Goal: Information Seeking & Learning: Learn about a topic

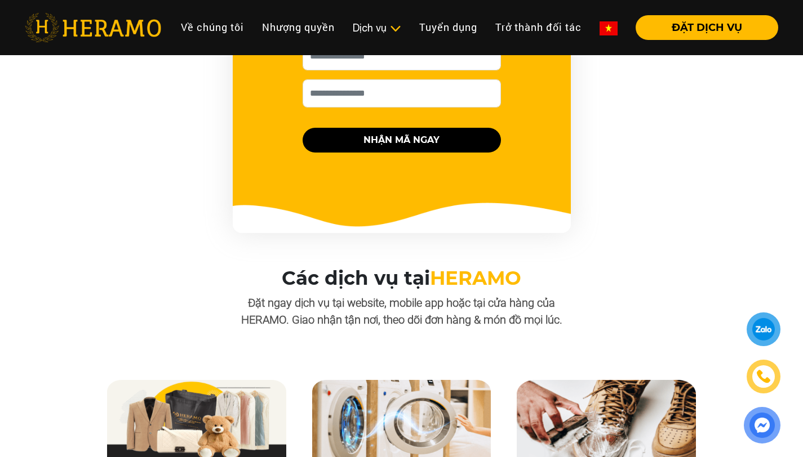
scroll to position [819, 0]
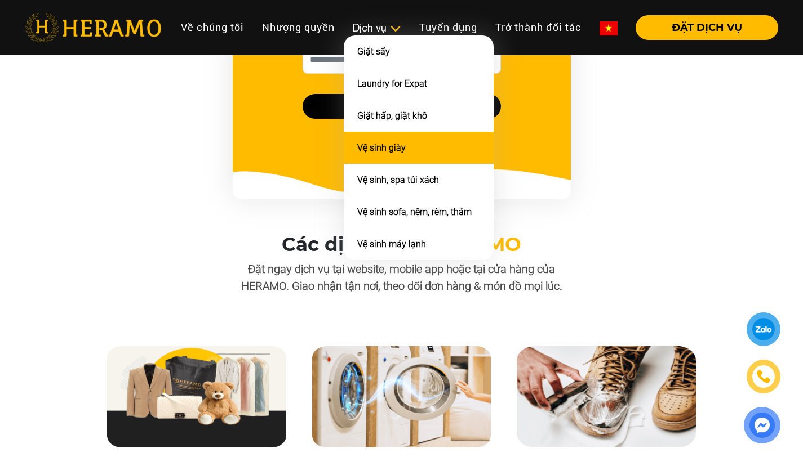
click at [384, 160] on li "Vệ sinh giày" at bounding box center [419, 148] width 150 height 32
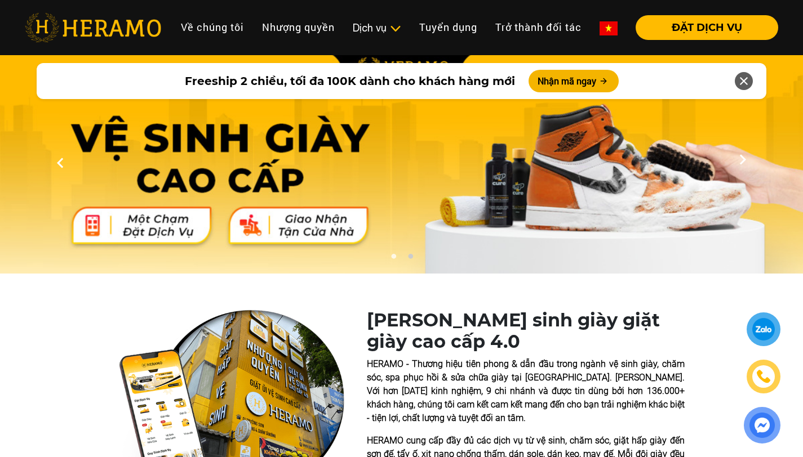
click at [412, 257] on button "2" at bounding box center [409, 258] width 11 height 11
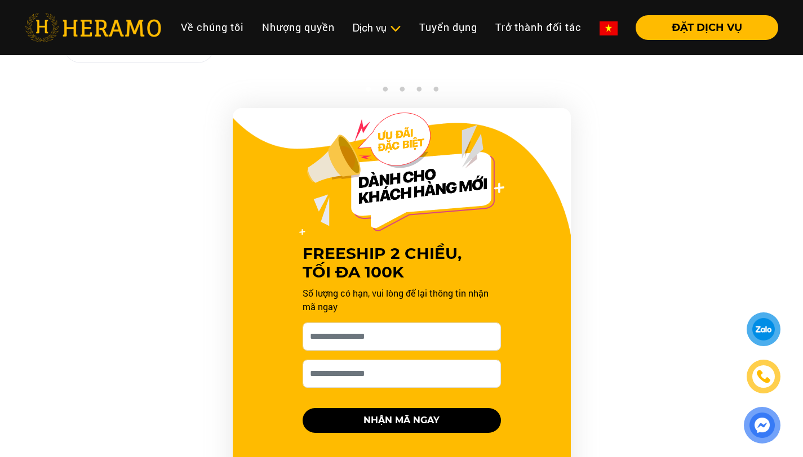
scroll to position [1577, 0]
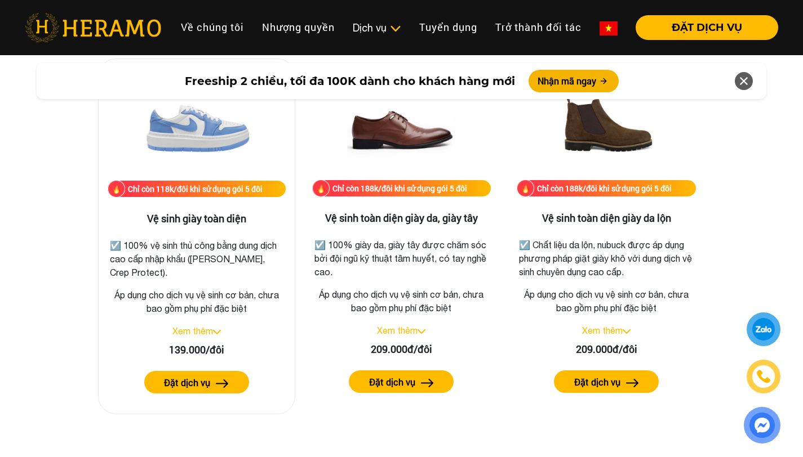
click at [217, 333] on img at bounding box center [217, 332] width 8 height 5
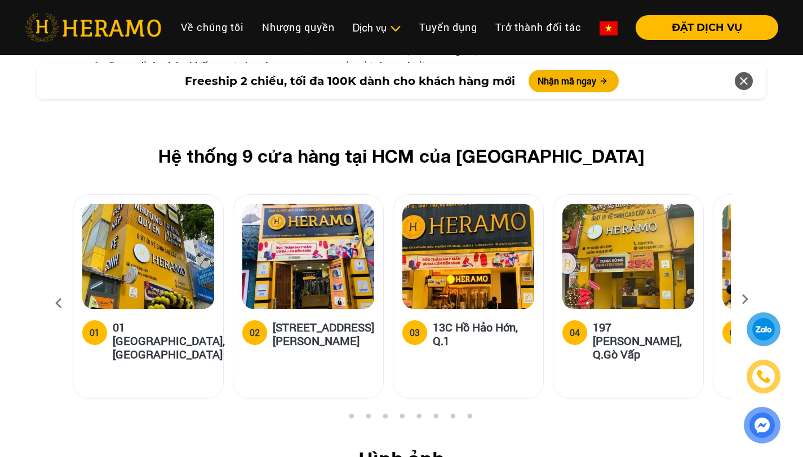
scroll to position [4574, 0]
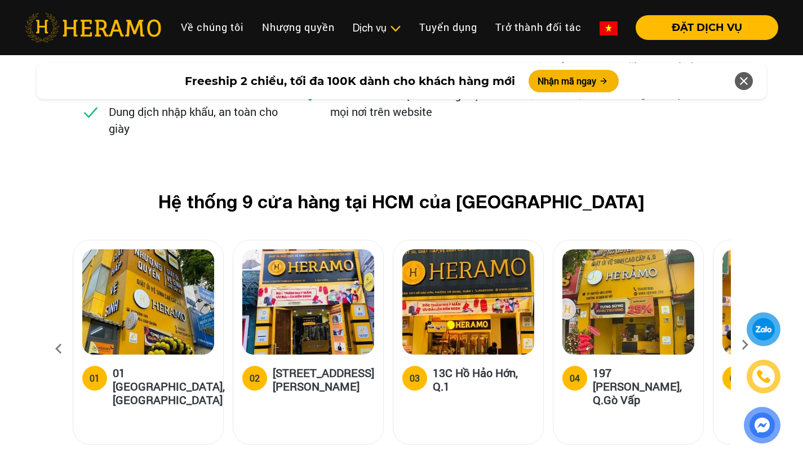
click at [744, 345] on icon at bounding box center [744, 348] width 20 height 7
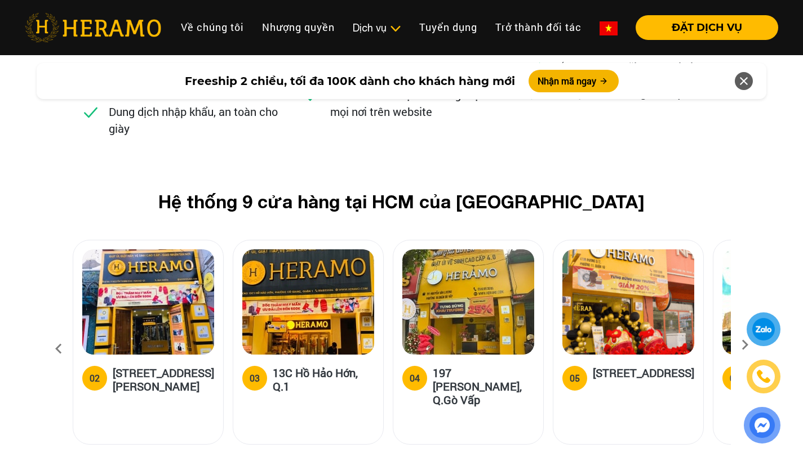
click at [744, 345] on icon at bounding box center [744, 348] width 20 height 7
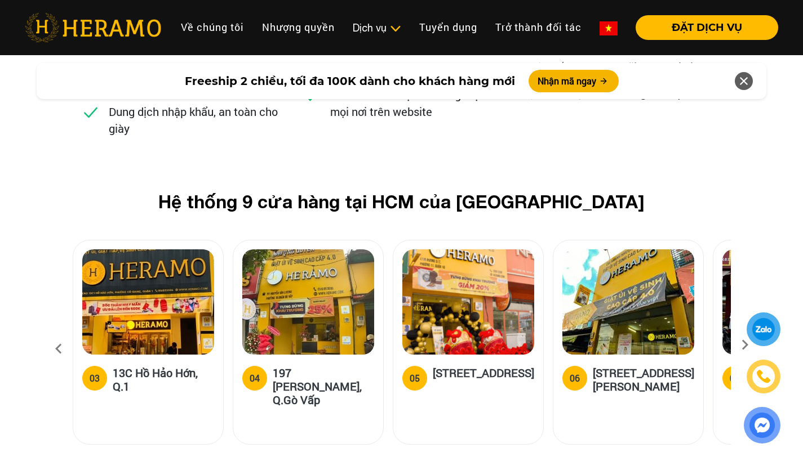
click at [745, 345] on icon at bounding box center [744, 348] width 20 height 7
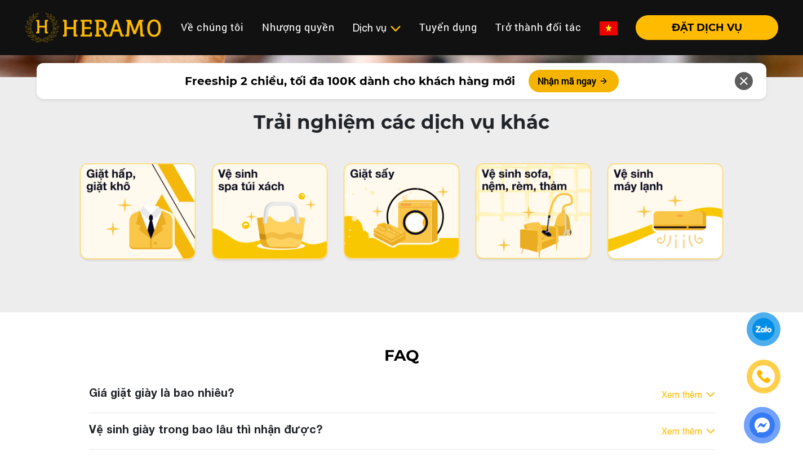
scroll to position [5874, 0]
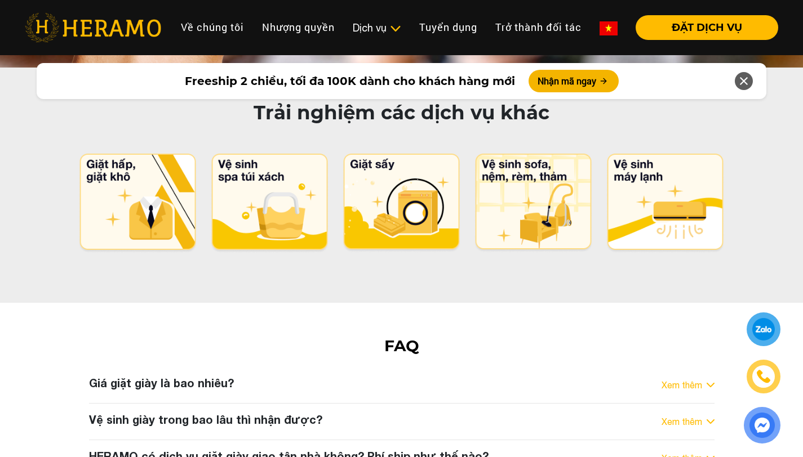
click at [697, 415] on link "Xem thêm" at bounding box center [681, 422] width 41 height 14
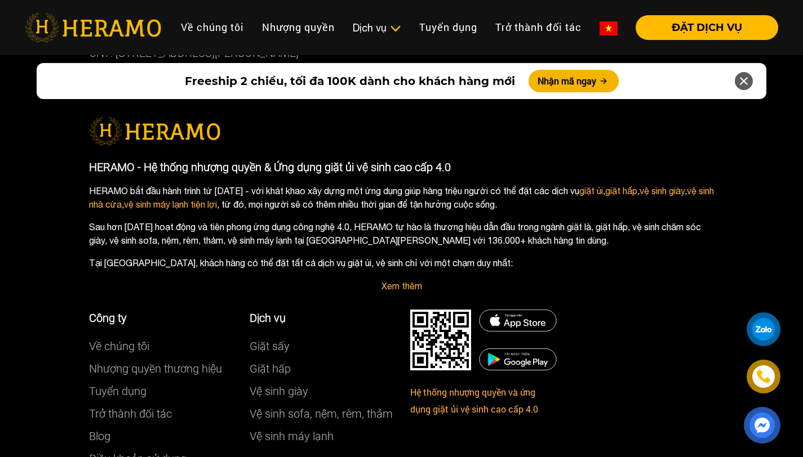
scroll to position [6854, 0]
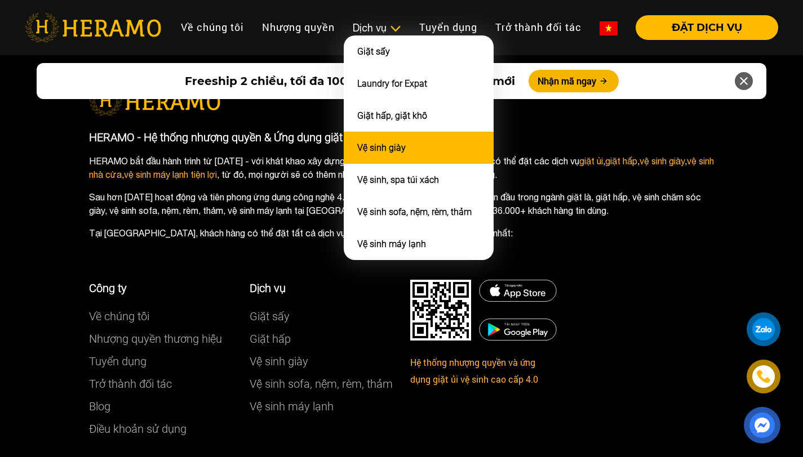
click at [382, 153] on link "Vệ sinh giày" at bounding box center [381, 147] width 48 height 11
click at [419, 144] on li "Vệ sinh giày" at bounding box center [419, 148] width 150 height 32
click at [420, 146] on li "Vệ sinh giày" at bounding box center [419, 148] width 150 height 32
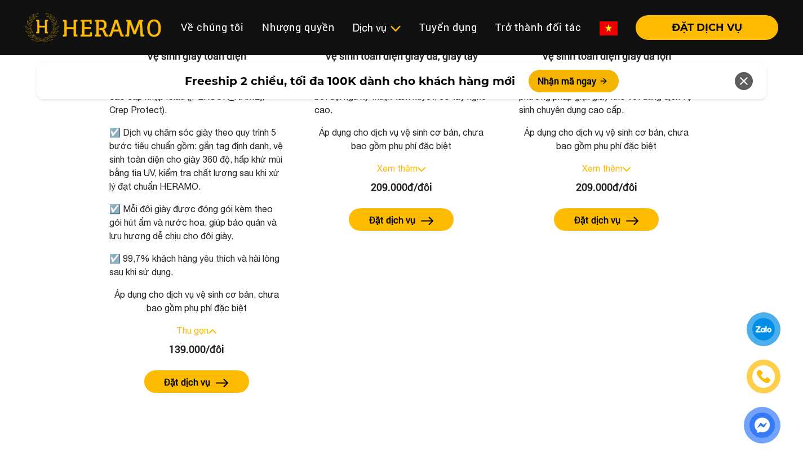
scroll to position [1447, 0]
